Goal: Task Accomplishment & Management: Manage account settings

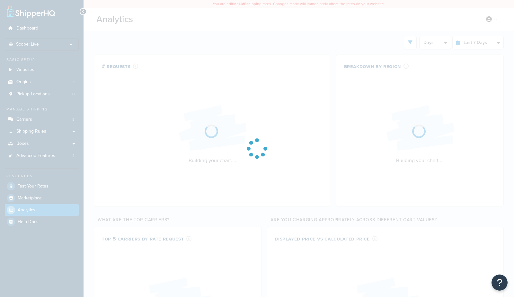
select select "last_7_days"
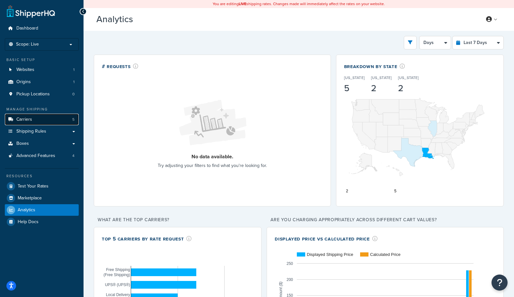
click at [24, 117] on span "Carriers" at bounding box center [24, 119] width 16 height 5
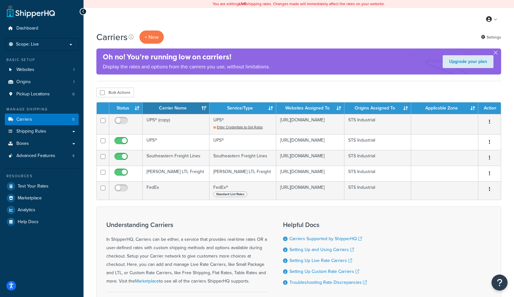
click at [182, 28] on div "My Profile Billing Global Settings Contact Us Logout" at bounding box center [298, 19] width 430 height 22
click at [28, 130] on span "Shipping Rules" at bounding box center [31, 131] width 30 height 5
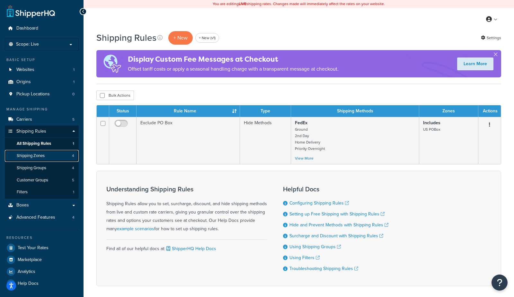
click at [37, 155] on span "Shipping Zones" at bounding box center [31, 155] width 28 height 5
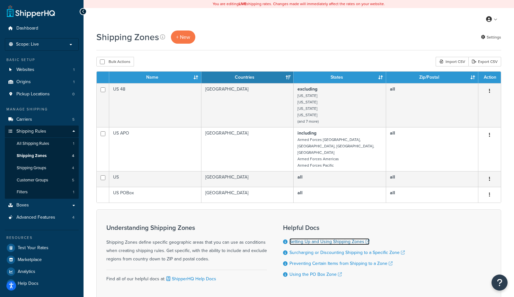
click at [332, 238] on link "Setting Up and Using Shipping Zones" at bounding box center [329, 241] width 80 height 7
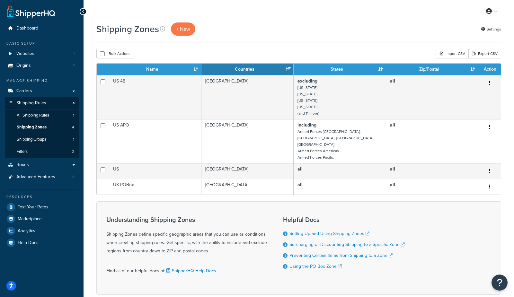
click at [339, 37] on div "Shipping Zones + New Settings" at bounding box center [298, 32] width 404 height 20
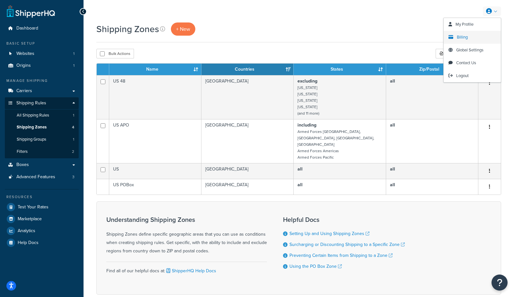
click at [462, 36] on span "Billing" at bounding box center [461, 37] width 11 height 6
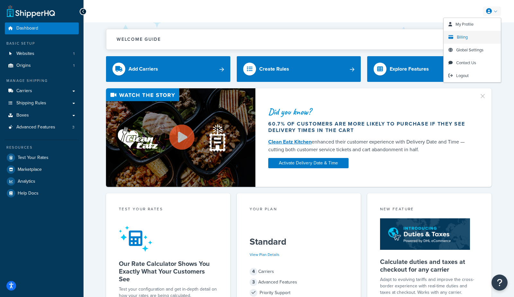
click at [455, 38] on link "Billing" at bounding box center [471, 37] width 57 height 13
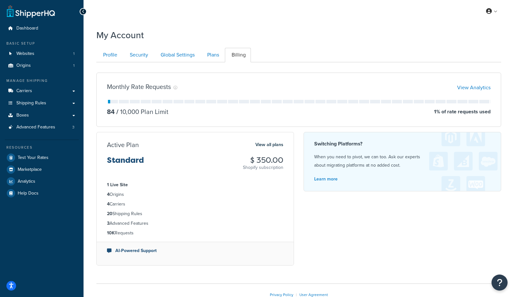
click at [449, 38] on div "My Account" at bounding box center [298, 34] width 404 height 16
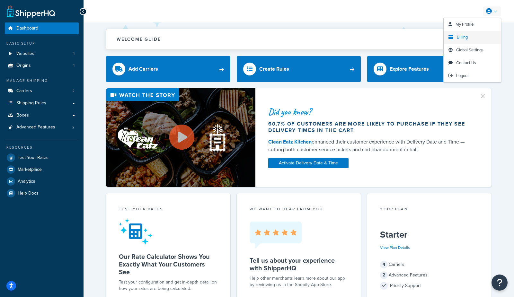
click at [464, 35] on span "Billing" at bounding box center [461, 37] width 11 height 6
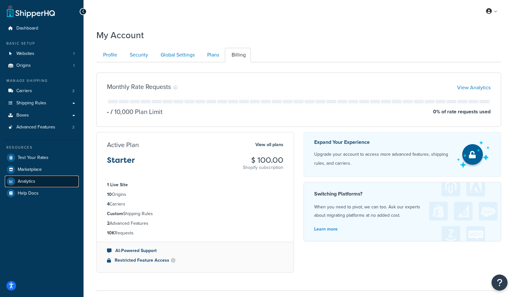
click at [30, 183] on span "Analytics" at bounding box center [27, 181] width 18 height 5
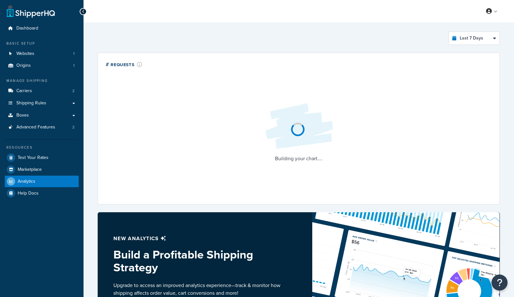
select select "last_7_days"
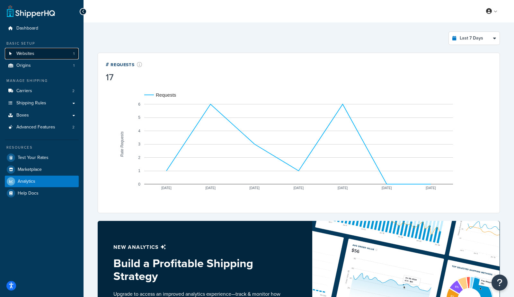
click at [17, 55] on span "Websites" at bounding box center [25, 53] width 18 height 5
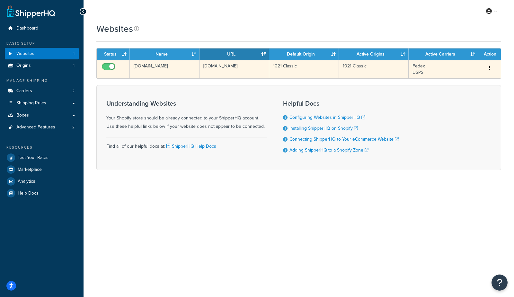
click at [163, 66] on td "[DOMAIN_NAME]" at bounding box center [165, 69] width 70 height 18
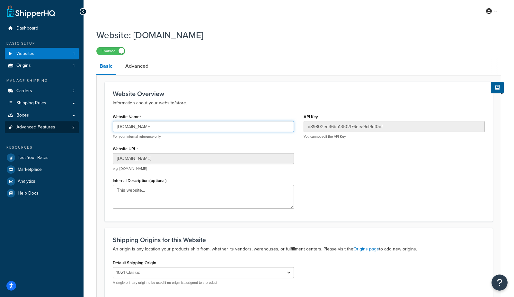
drag, startPoint x: 201, startPoint y: 128, endPoint x: 65, endPoint y: 125, distance: 135.8
click at [65, 125] on div "Dashboard Basic Setup Websites 1 Origins 1 Manage Shipping Carriers 2 Shipping …" at bounding box center [257, 178] width 514 height 357
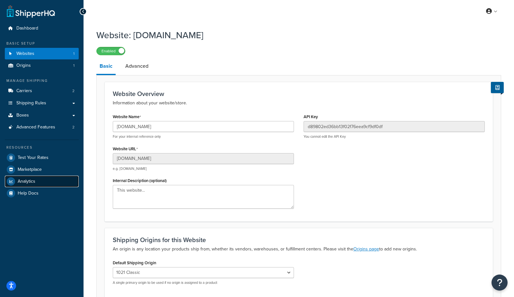
click at [26, 185] on link "Analytics" at bounding box center [42, 182] width 74 height 12
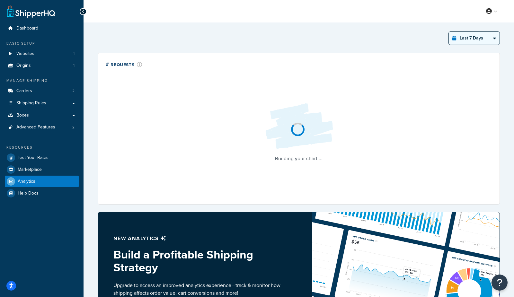
click at [475, 39] on select "Last 24 Hours Last 7 Days Last 30 Days Last 3 Months Last 6 Months Last 12 Mont…" at bounding box center [473, 38] width 51 height 13
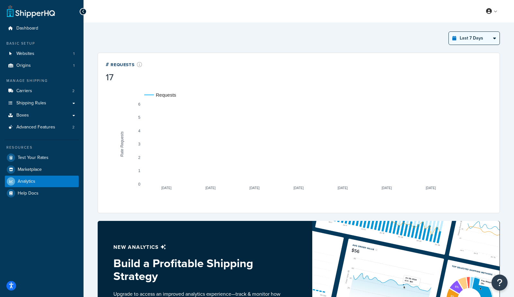
select select "last_year"
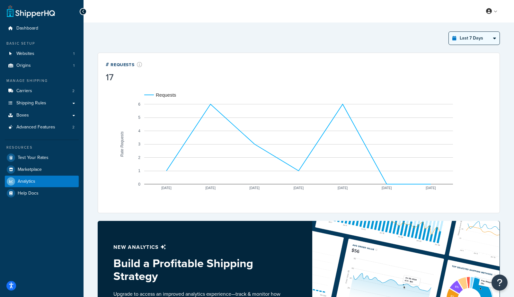
click at [448, 32] on select "Last 24 Hours Last 7 Days Last 30 Days Last 3 Months Last 6 Months Last 12 Mont…" at bounding box center [473, 38] width 51 height 13
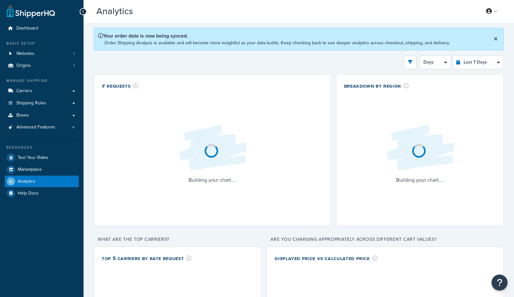
select select "last_7_days"
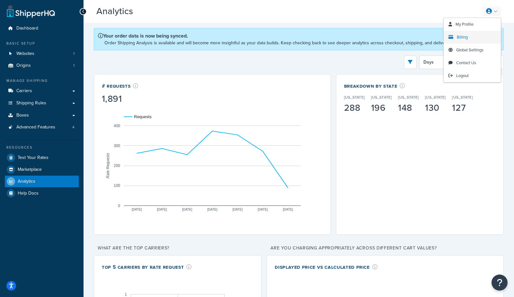
click at [462, 37] on span "Billing" at bounding box center [461, 37] width 11 height 6
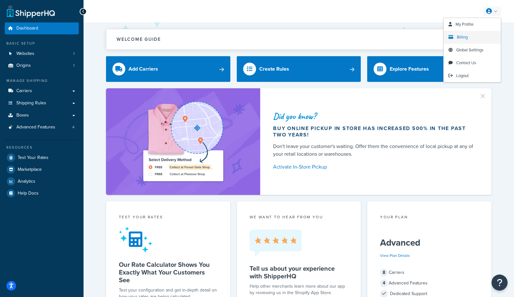
click at [457, 39] on span "Billing" at bounding box center [461, 37] width 11 height 6
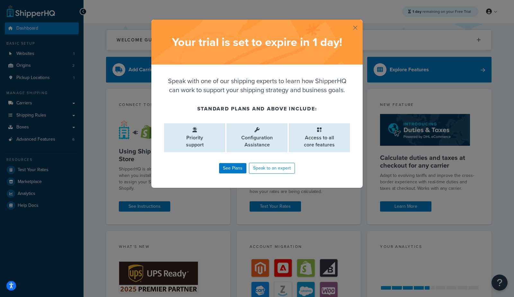
click at [361, 21] on button "button" at bounding box center [362, 21] width 2 height 2
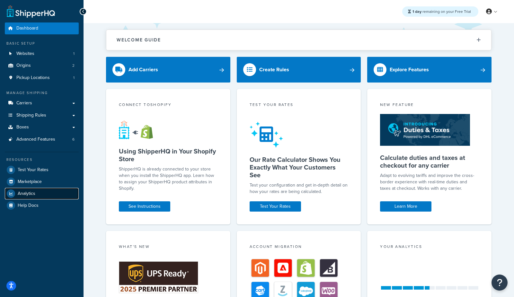
click at [29, 192] on span "Analytics" at bounding box center [27, 193] width 18 height 5
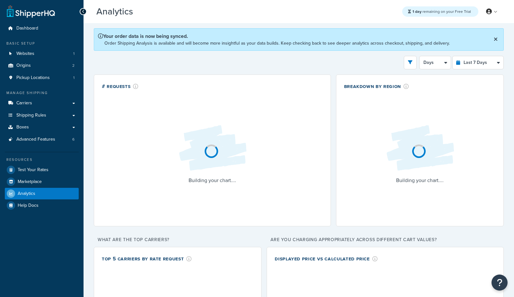
select select "last_7_days"
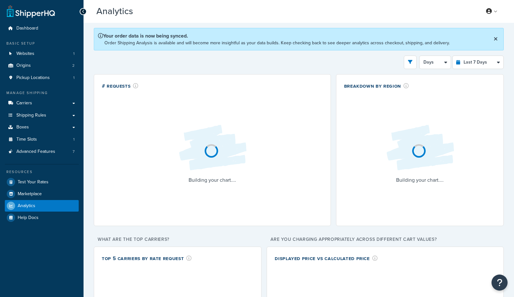
select select "last_7_days"
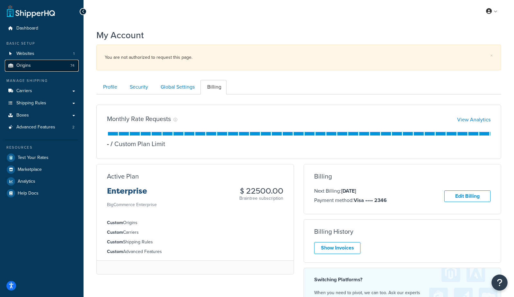
click at [23, 68] on span "Origins" at bounding box center [23, 65] width 14 height 5
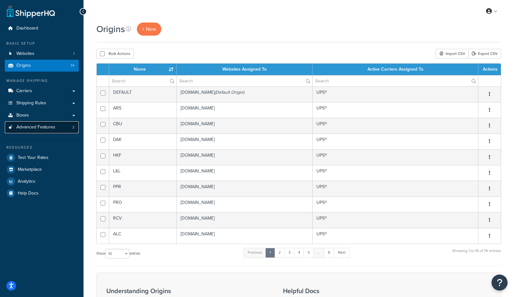
click at [40, 129] on span "Advanced Features" at bounding box center [35, 127] width 39 height 5
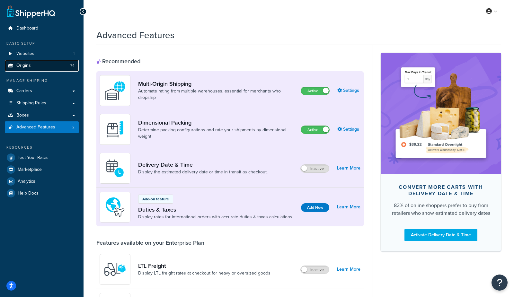
click at [25, 63] on span "Origins" at bounding box center [23, 65] width 14 height 5
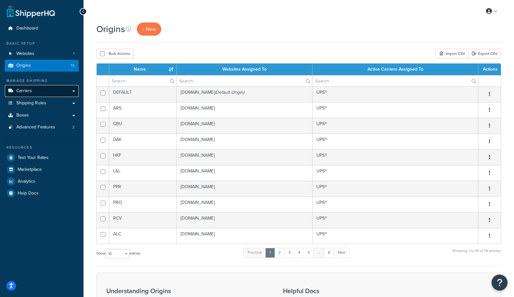
click at [27, 92] on span "Carriers" at bounding box center [24, 90] width 16 height 5
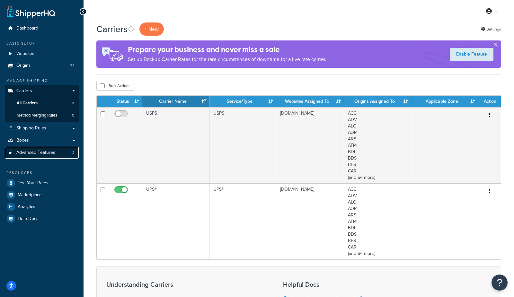
click at [30, 156] on link "Advanced Features 2" at bounding box center [42, 153] width 74 height 12
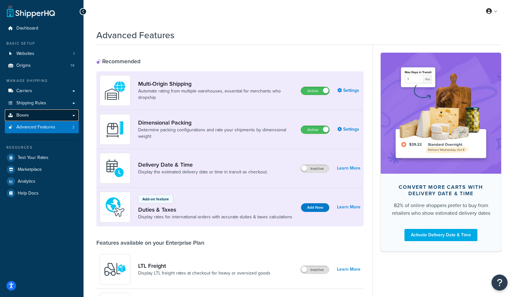
click at [43, 116] on link "Boxes" at bounding box center [42, 115] width 74 height 12
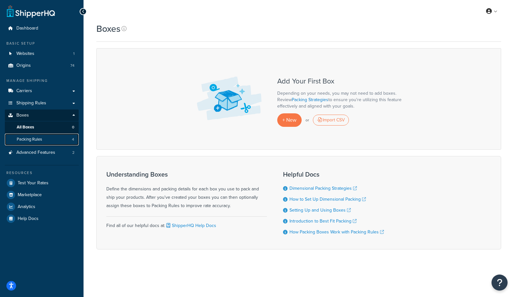
click at [38, 141] on span "Packing Rules" at bounding box center [29, 139] width 25 height 5
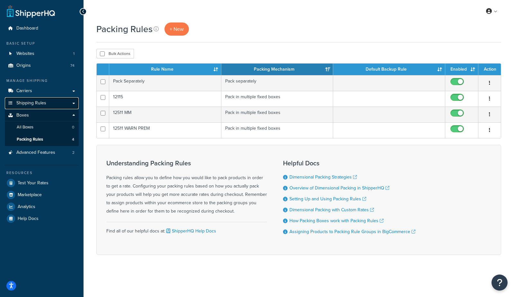
click at [39, 104] on span "Shipping Rules" at bounding box center [31, 102] width 30 height 5
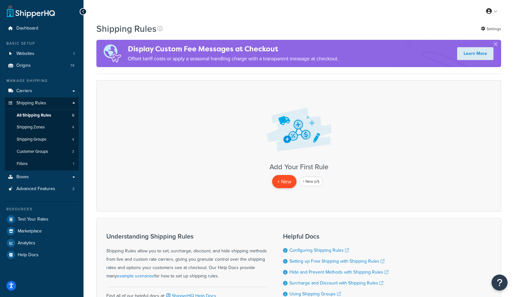
click at [279, 180] on p "+ New" at bounding box center [284, 181] width 24 height 13
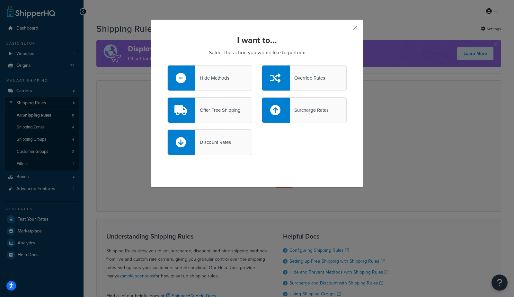
click at [210, 79] on div "Hide Methods" at bounding box center [212, 77] width 34 height 9
click at [0, 0] on input "Hide Methods" at bounding box center [0, 0] width 0 height 0
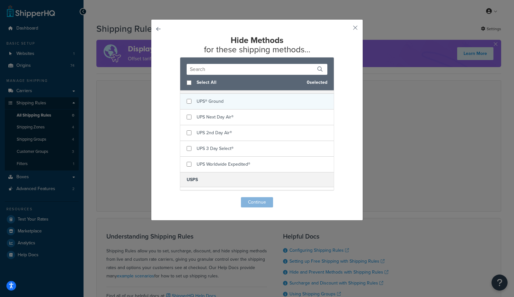
scroll to position [12, 0]
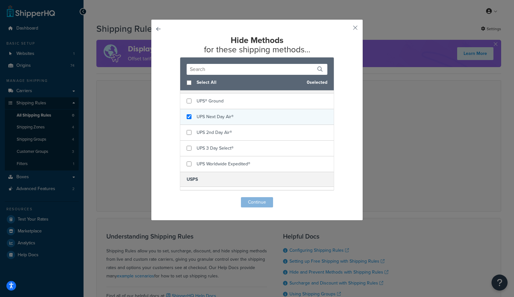
checkbox input "true"
drag, startPoint x: 211, startPoint y: 116, endPoint x: 212, endPoint y: 122, distance: 6.6
click at [211, 116] on span "UPS Next Day Air®" at bounding box center [214, 116] width 37 height 7
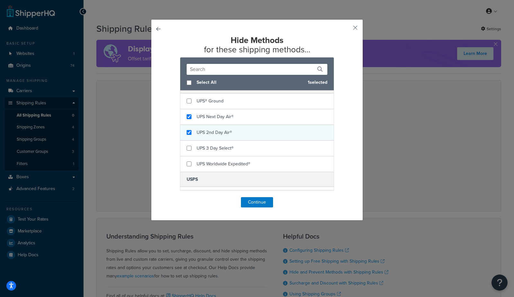
checkbox input "true"
click at [210, 133] on span "UPS 2nd Day Air®" at bounding box center [213, 132] width 35 height 7
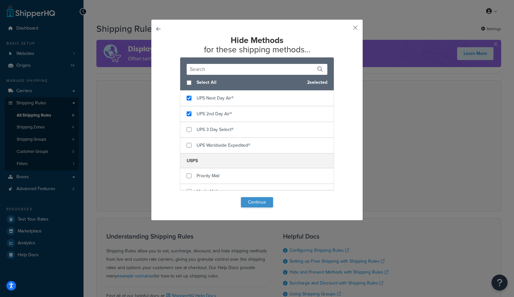
scroll to position [35, 0]
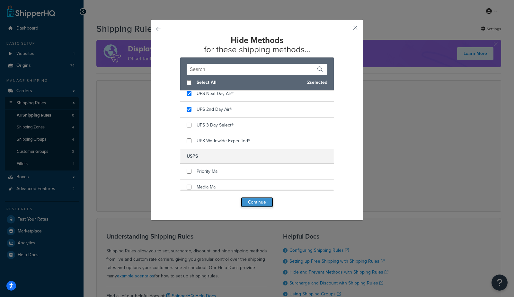
click at [264, 203] on button "Continue" at bounding box center [257, 202] width 32 height 10
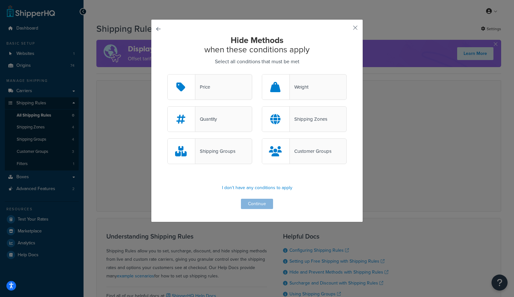
click at [219, 147] on div "Shipping Groups" at bounding box center [215, 151] width 40 height 9
click at [0, 0] on input "Shipping Groups" at bounding box center [0, 0] width 0 height 0
click at [249, 205] on button "Continue" at bounding box center [257, 204] width 32 height 10
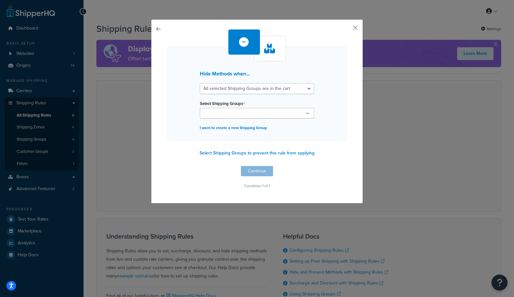
click at [230, 112] on input "Select Shipping Groups" at bounding box center [230, 113] width 57 height 7
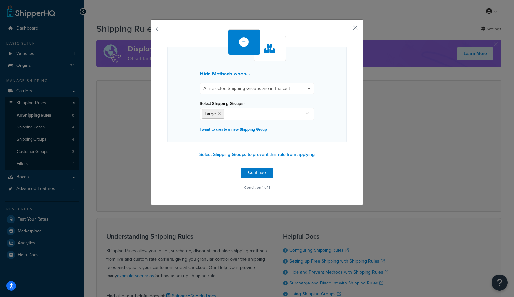
click at [164, 117] on div "Hide Methods when... All selected Shipping Groups are in the cart Any selected …" at bounding box center [257, 112] width 212 height 186
click at [262, 171] on button "Continue" at bounding box center [257, 173] width 32 height 10
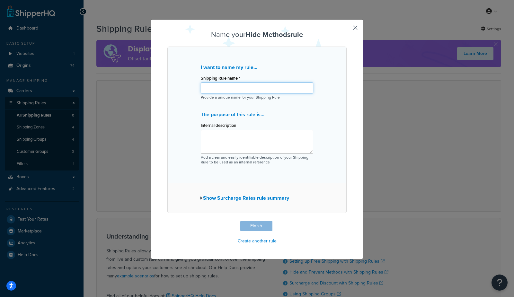
click at [238, 89] on input "Shipping Rule name *" at bounding box center [257, 87] width 112 height 11
click at [219, 175] on div "I want to name my rule... Shipping Rule name * test rule Provide a unique name …" at bounding box center [256, 115] width 179 height 137
drag, startPoint x: 222, startPoint y: 86, endPoint x: 199, endPoint y: 83, distance: 22.6
click at [199, 83] on div "I want to name my rule... Shipping Rule name * test rule Provide a unique name …" at bounding box center [256, 115] width 179 height 137
type input "if this then that"
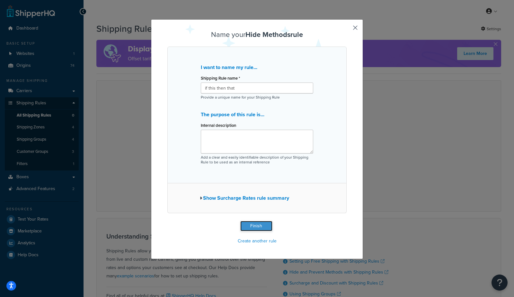
click at [249, 226] on button "Finish" at bounding box center [256, 226] width 32 height 10
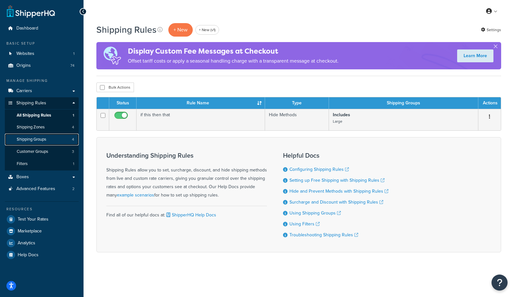
click at [59, 142] on link "Shipping Groups 4" at bounding box center [42, 140] width 74 height 12
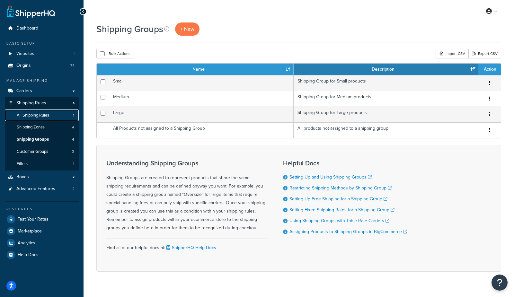
click at [35, 116] on span "All Shipping Rules" at bounding box center [33, 115] width 32 height 5
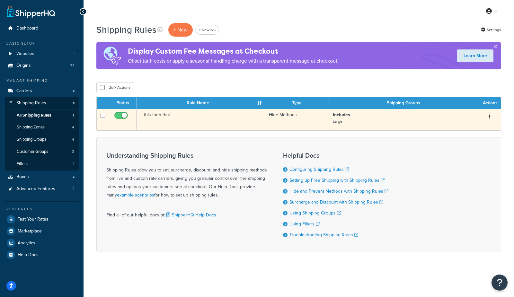
click at [102, 115] on input "checkbox" at bounding box center [102, 115] width 5 height 5
checkbox input "true"
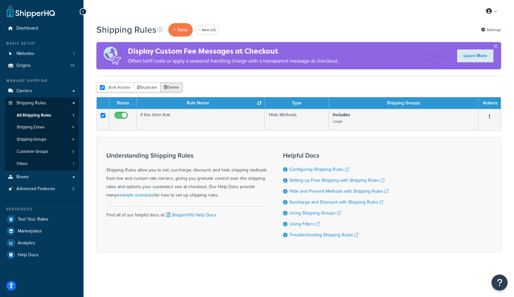
click at [170, 88] on button "Delete" at bounding box center [171, 87] width 22 height 10
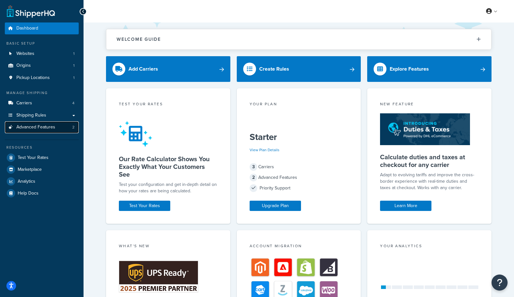
click at [76, 130] on link "Advanced Features 2" at bounding box center [42, 127] width 74 height 12
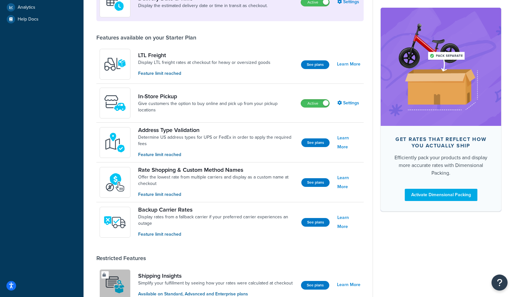
scroll to position [175, 0]
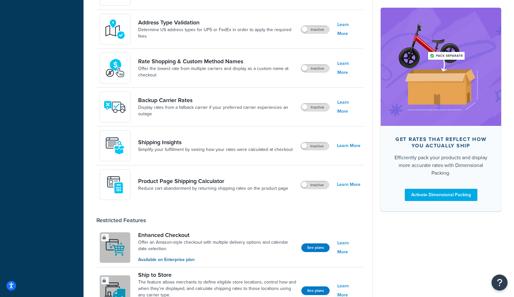
scroll to position [243, 0]
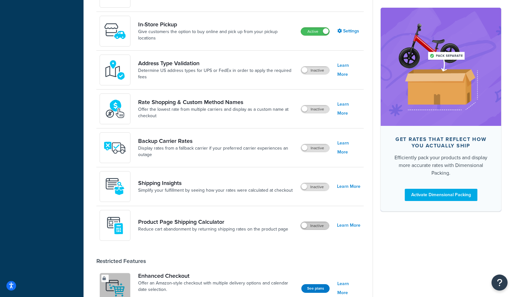
click at [315, 223] on label "Inactive" at bounding box center [314, 226] width 28 height 8
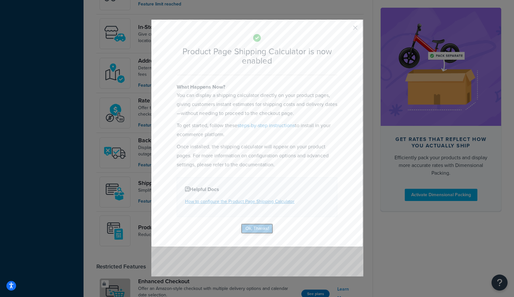
click at [251, 229] on button "Ok, Thanks!" at bounding box center [257, 228] width 32 height 10
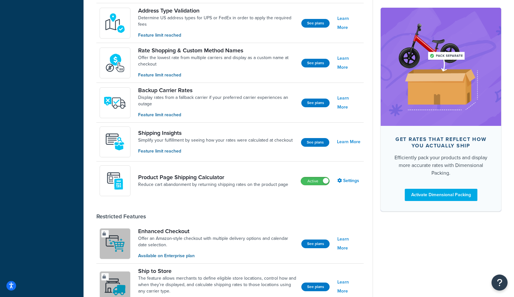
scroll to position [294, 0]
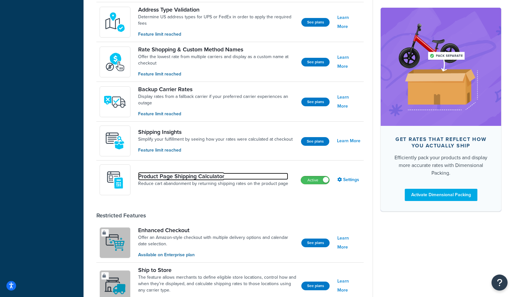
click at [240, 180] on link "Product Page Shipping Calculator" at bounding box center [213, 176] width 150 height 7
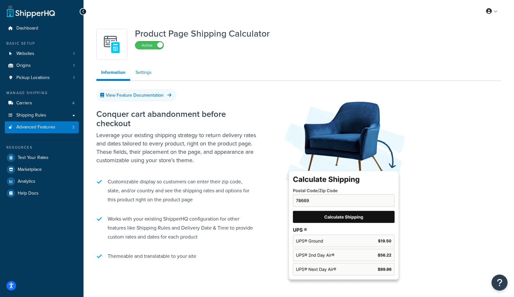
click at [139, 71] on link "Settings" at bounding box center [144, 72] width 26 height 13
select select "US"
select select "false"
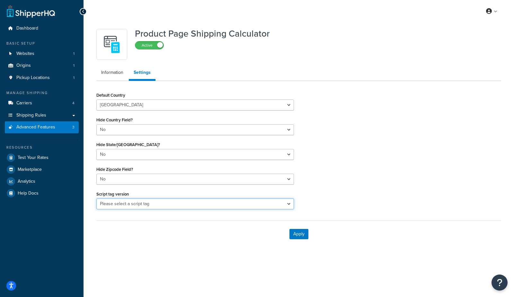
click at [142, 204] on select "Please select a script tag 1.18.1 1.20.1" at bounding box center [194, 203] width 197 height 11
select select "30"
click at [96, 198] on select "Please select a script tag 1.18.1 1.20.1" at bounding box center [194, 203] width 197 height 11
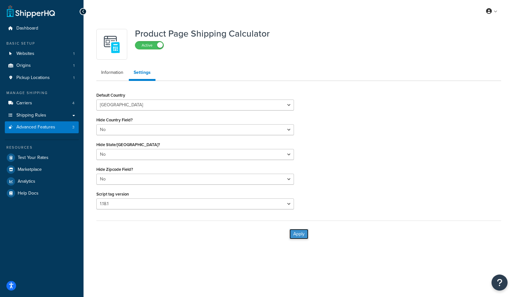
click at [298, 236] on button "Apply" at bounding box center [298, 234] width 19 height 10
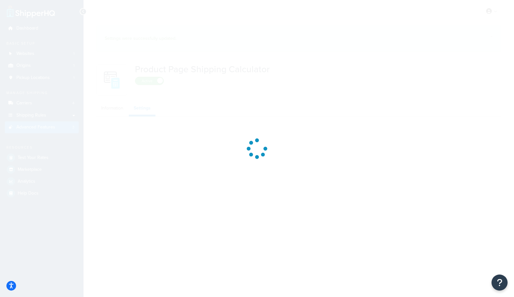
select select "US"
select select "false"
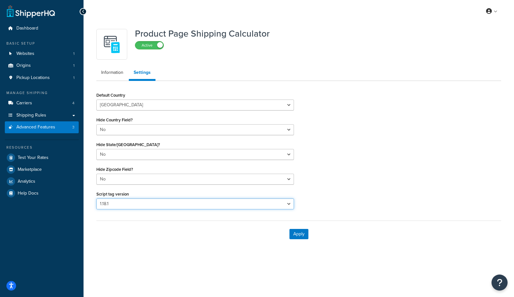
click at [142, 203] on select "Please select a script tag 1.18.1 1.20.1" at bounding box center [194, 203] width 197 height 11
select select "31"
click at [96, 198] on select "Please select a script tag 1.18.1 1.20.1" at bounding box center [194, 203] width 197 height 11
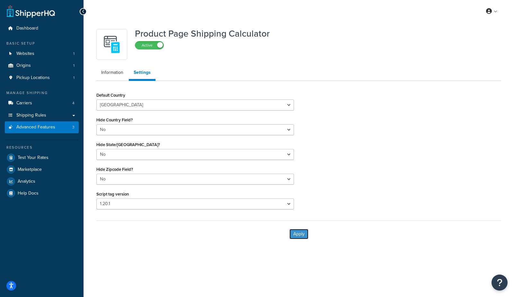
click at [295, 233] on button "Apply" at bounding box center [298, 234] width 19 height 10
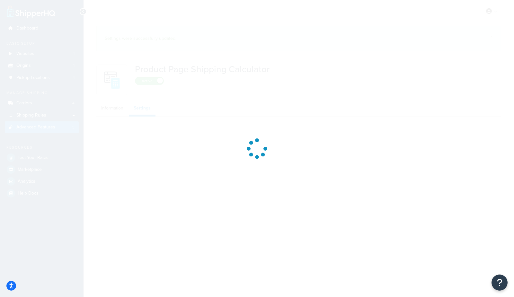
select select "US"
select select "false"
select select "31"
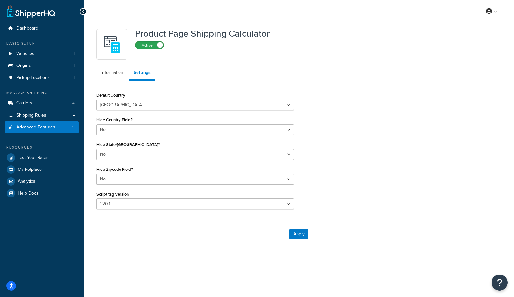
click at [139, 44] on label "Active" at bounding box center [149, 45] width 28 height 8
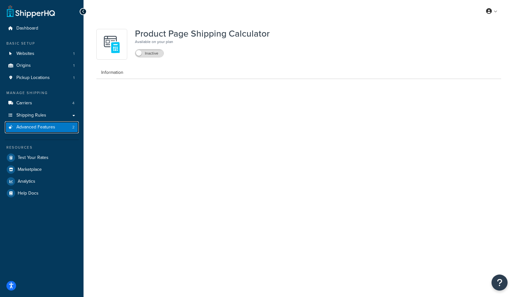
click at [58, 124] on link "Advanced Features 2" at bounding box center [42, 127] width 74 height 12
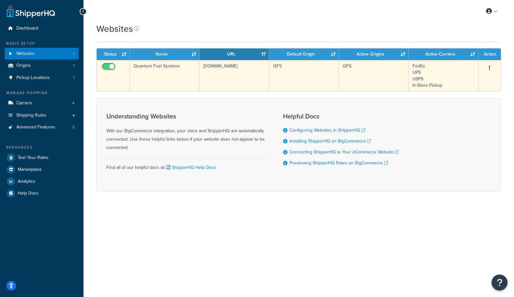
click at [183, 73] on td "Quantum Fuel Systems" at bounding box center [165, 75] width 70 height 31
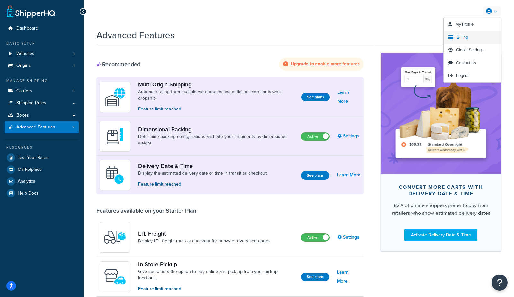
click at [465, 36] on span "Billing" at bounding box center [461, 37] width 11 height 6
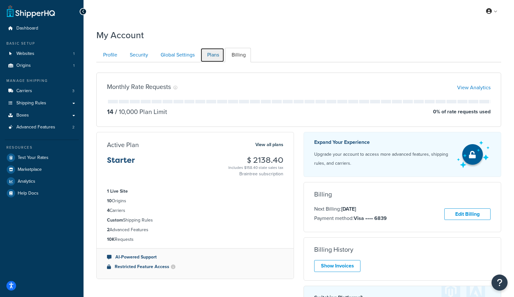
click at [213, 54] on link "Plans" at bounding box center [212, 55] width 24 height 14
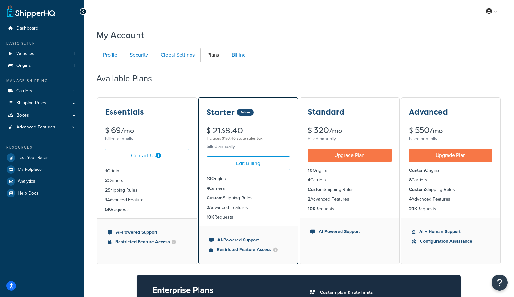
scroll to position [62, 0]
